Goal: Task Accomplishment & Management: Manage account settings

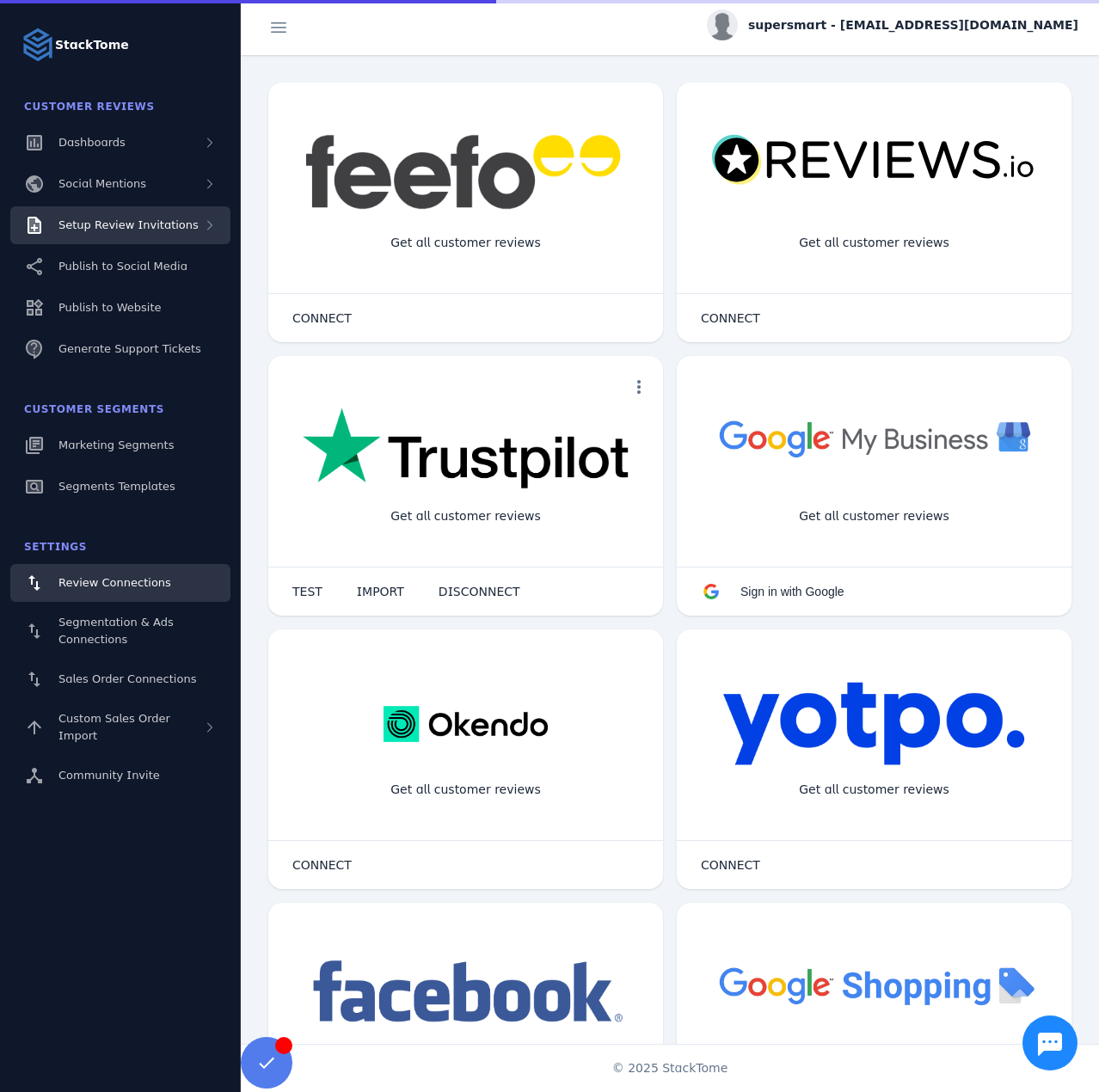
click at [151, 234] on div "Setup Review Invitations" at bounding box center [120, 225] width 220 height 38
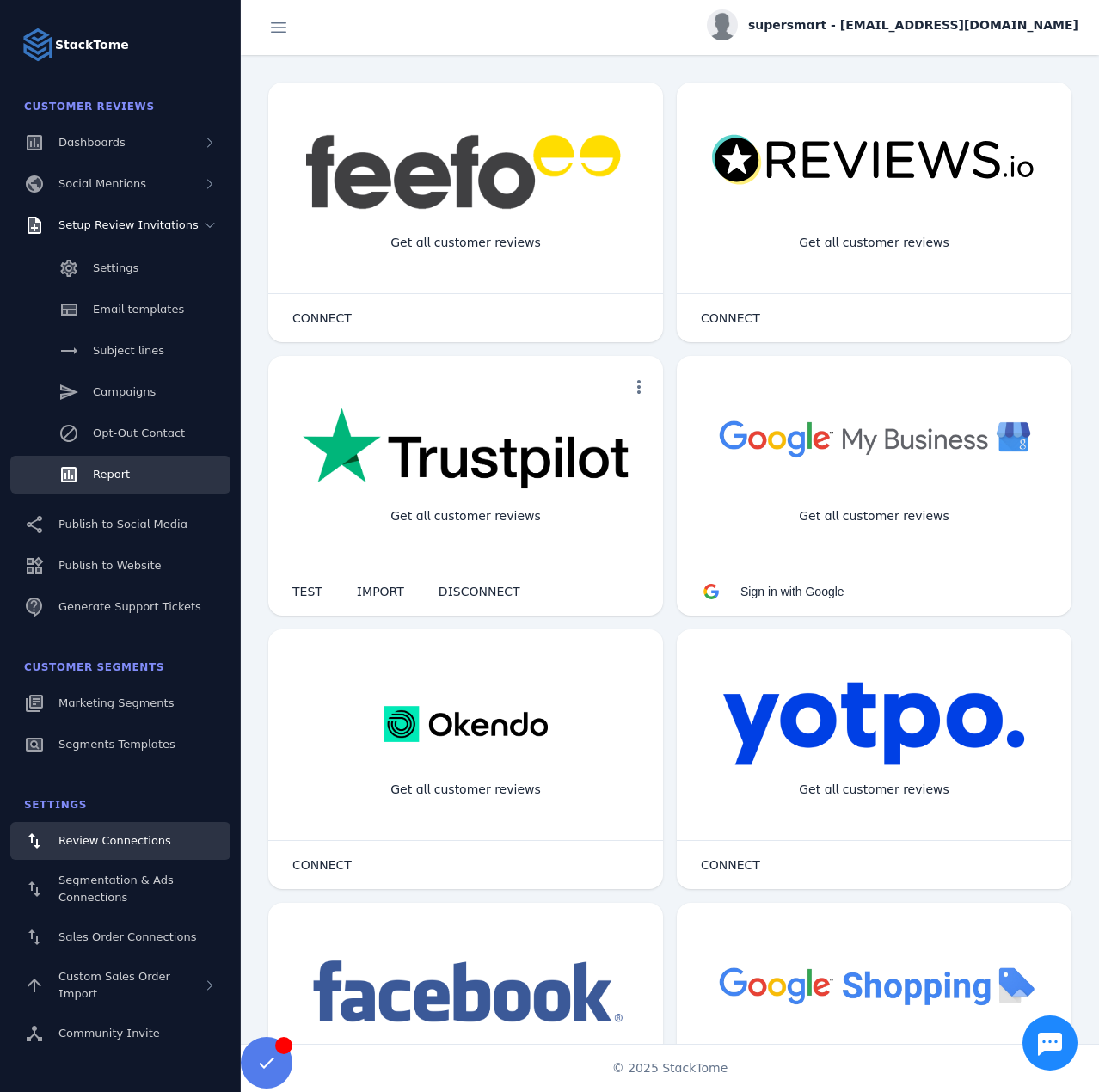
click at [143, 471] on link "Report" at bounding box center [120, 475] width 220 height 38
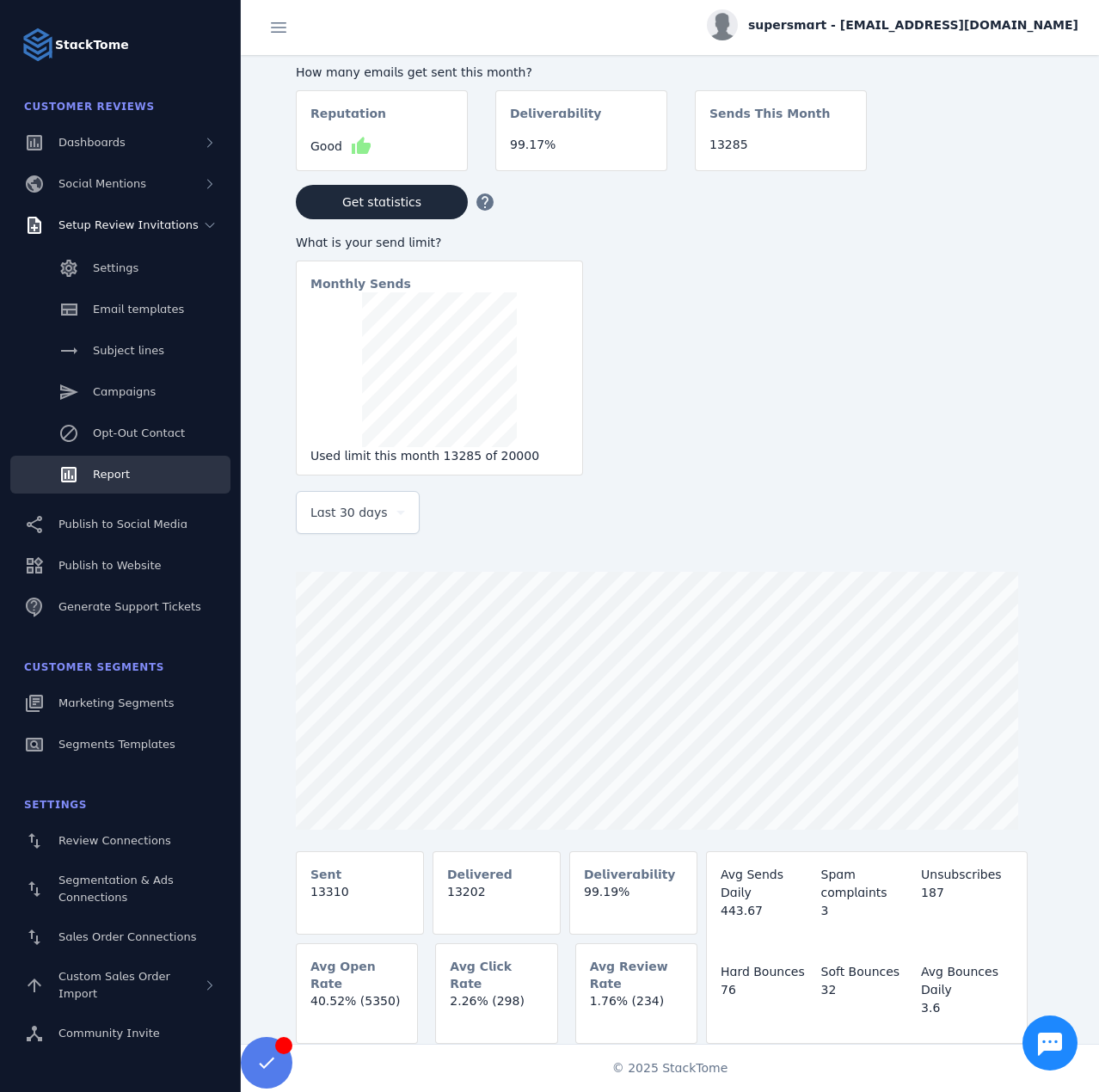
click at [350, 511] on span "Last 30 days" at bounding box center [349, 513] width 77 height 21
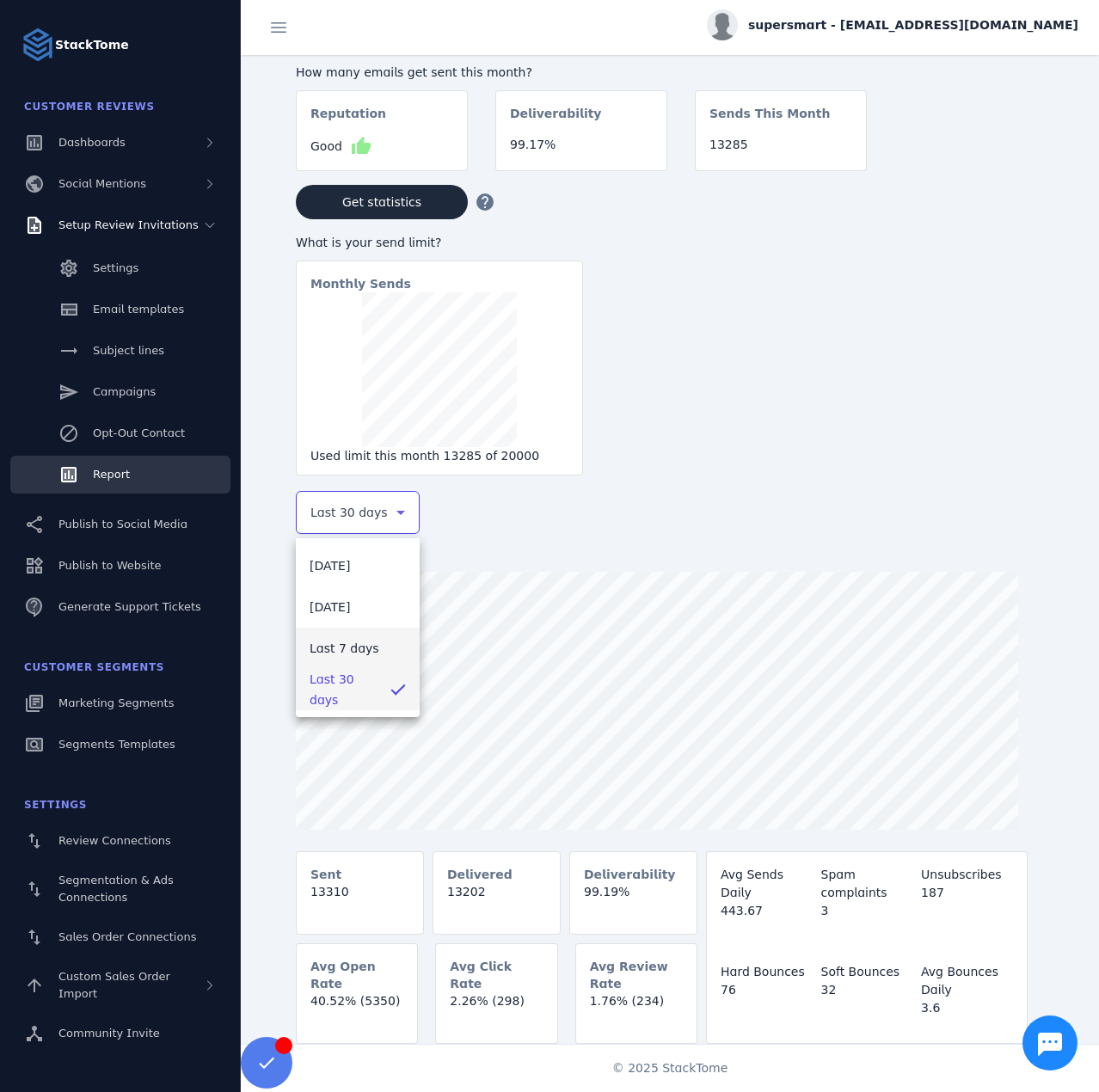
click at [354, 649] on span "Last 7 days" at bounding box center [344, 649] width 70 height 21
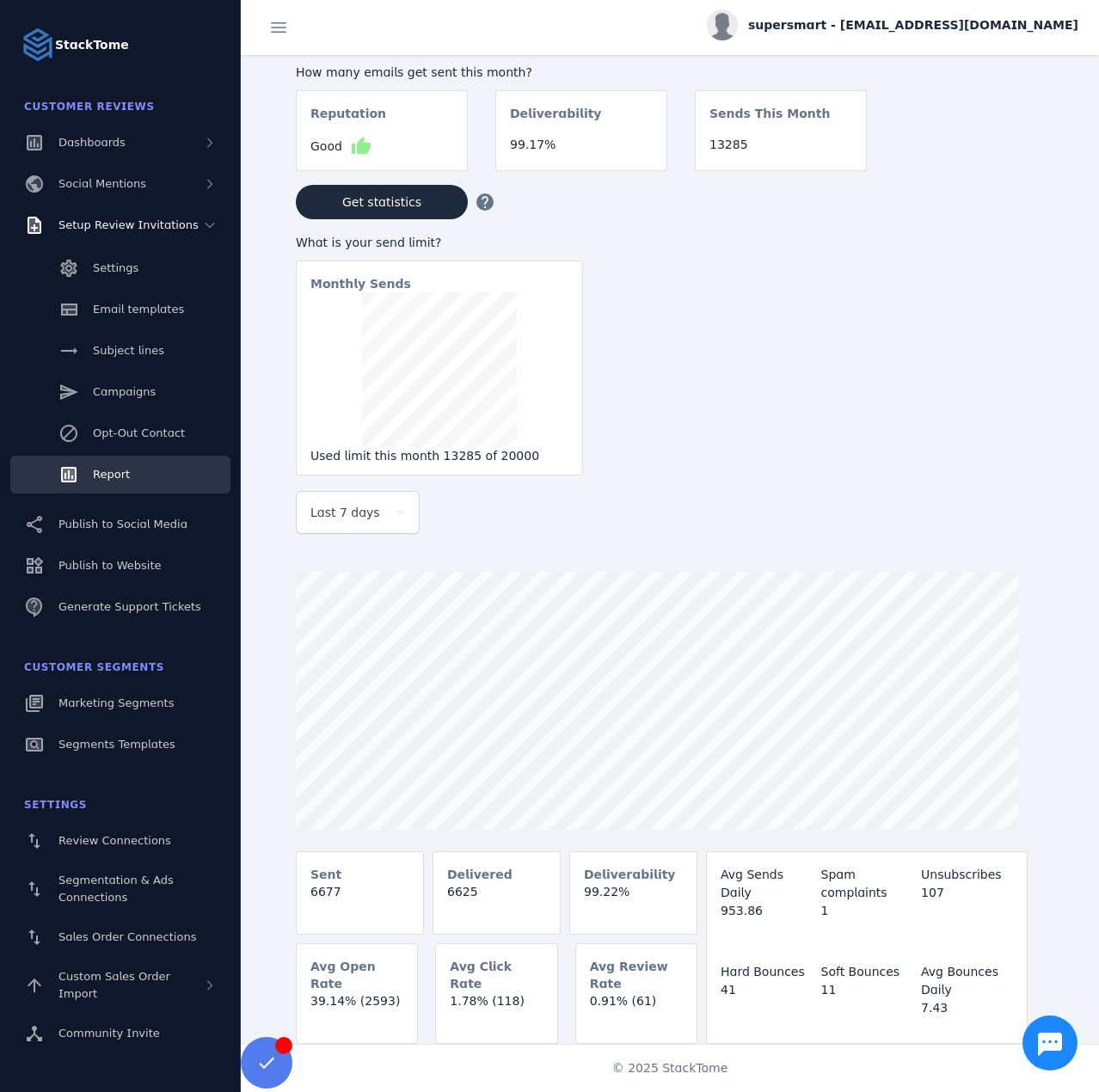
click at [966, 30] on span "supersmart - [EMAIL_ADDRESS][DOMAIN_NAME]" at bounding box center [914, 25] width 330 height 18
click at [1039, 164] on span "Sign out" at bounding box center [1023, 166] width 50 height 21
